Goal: Information Seeking & Learning: Learn about a topic

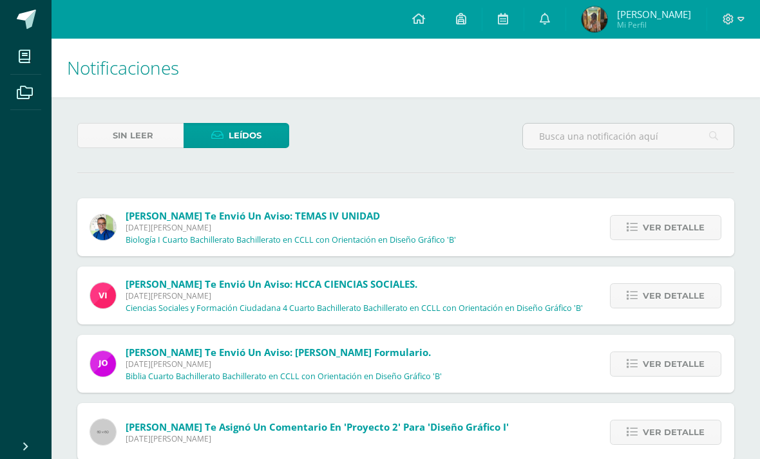
click at [670, 370] on span "Ver detalle" at bounding box center [674, 364] width 62 height 24
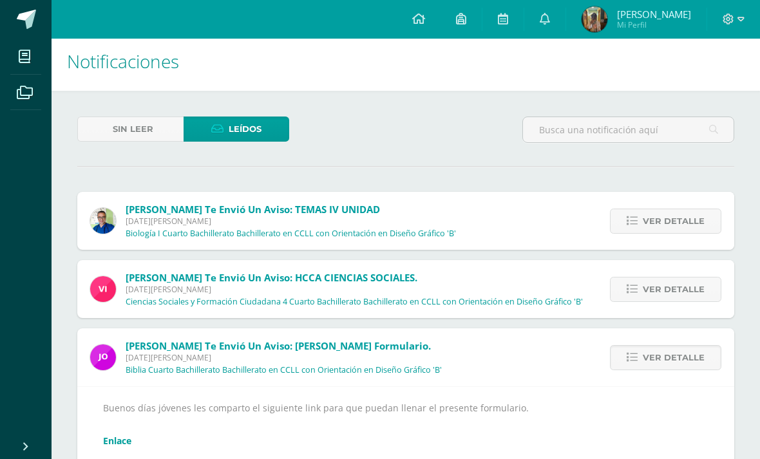
scroll to position [11, 0]
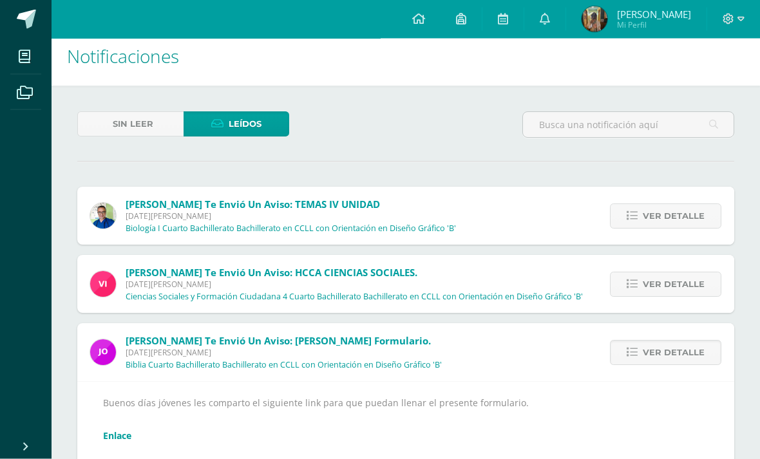
click at [689, 358] on span "Ver detalle" at bounding box center [674, 353] width 62 height 24
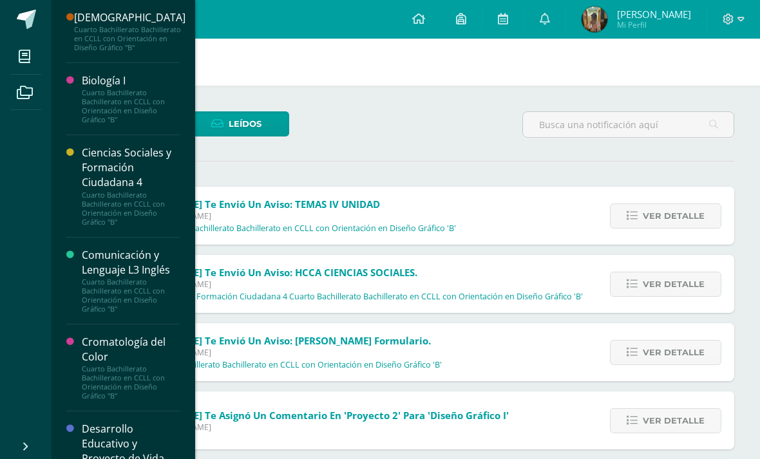
click at [26, 62] on icon at bounding box center [25, 56] width 12 height 13
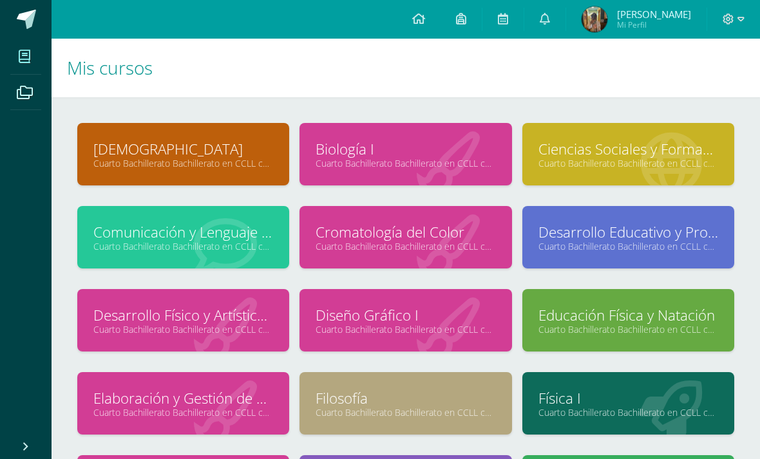
click at [131, 133] on div "[DEMOGRAPHIC_DATA] Cuarto Bachillerato Bachillerato en CCLL con Orientación en …" at bounding box center [183, 154] width 212 height 62
click at [114, 144] on link "[DEMOGRAPHIC_DATA]" at bounding box center [183, 149] width 180 height 20
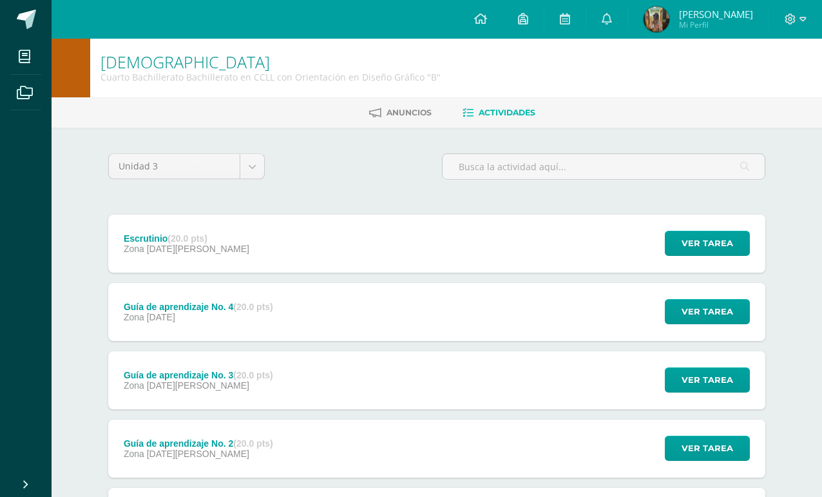
click at [689, 313] on span "Ver tarea" at bounding box center [708, 312] width 52 height 24
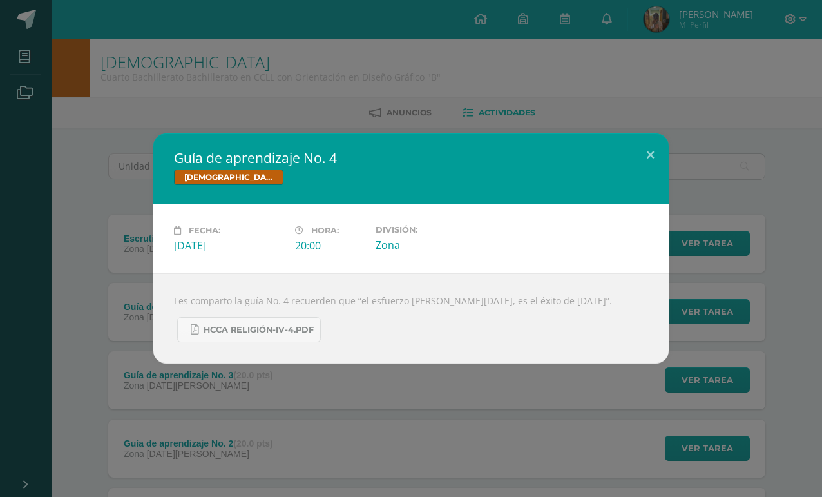
click at [212, 331] on span "HCCA Religión-IV-4.pdf" at bounding box center [259, 330] width 110 height 10
